Goal: Information Seeking & Learning: Learn about a topic

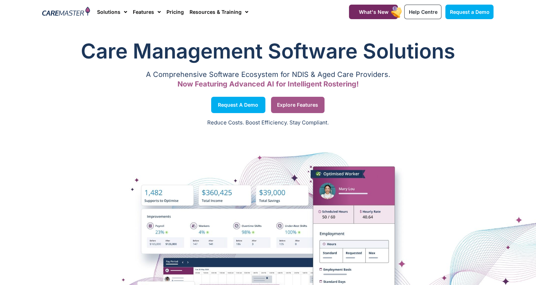
drag, startPoint x: 0, startPoint y: 0, endPoint x: 293, endPoint y: 103, distance: 310.9
click at [293, 103] on span "Explore Features" at bounding box center [297, 105] width 41 height 4
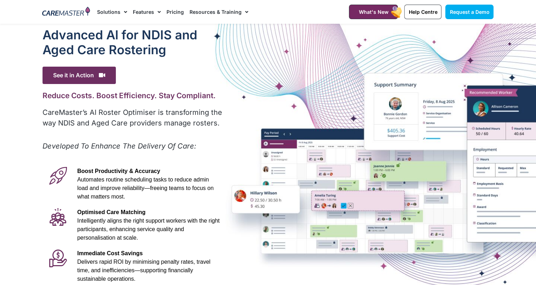
click at [207, 9] on link "Resources & Training" at bounding box center [219, 12] width 59 height 24
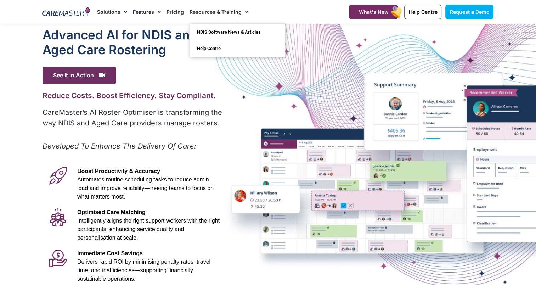
click at [177, 10] on link "Pricing" at bounding box center [174, 12] width 17 height 24
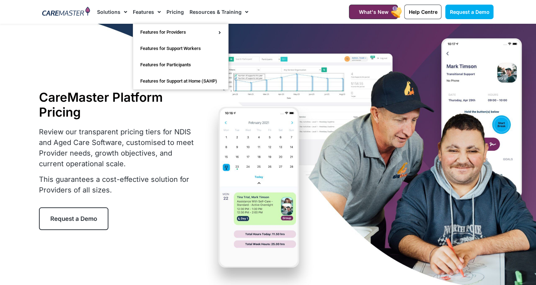
click at [144, 10] on link "Features" at bounding box center [147, 12] width 28 height 24
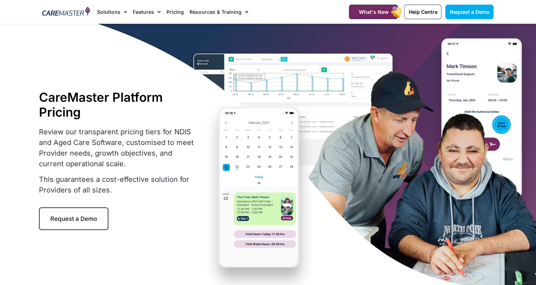
click at [144, 10] on link "Features" at bounding box center [147, 12] width 28 height 24
